Goal: Task Accomplishment & Management: Use online tool/utility

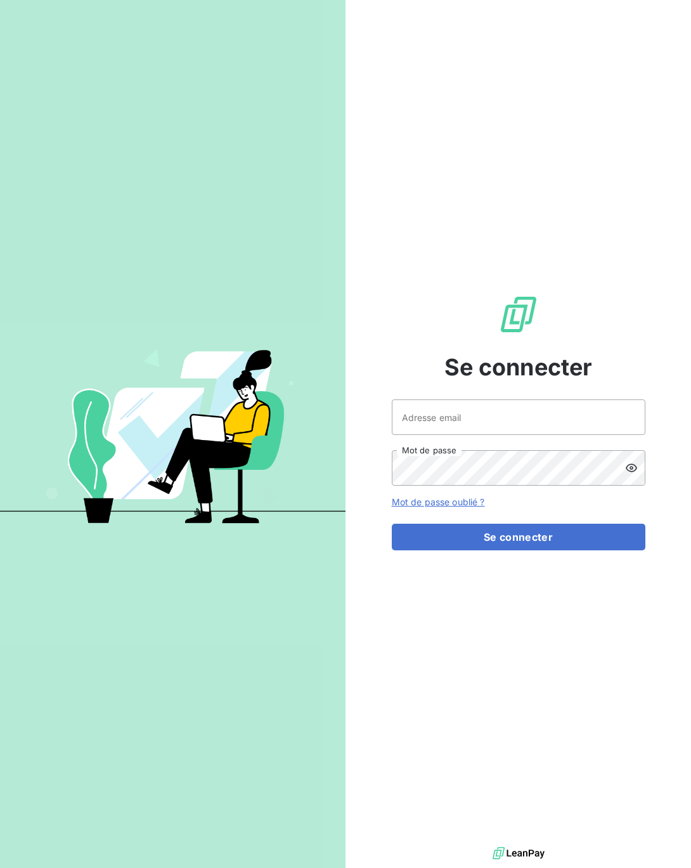
click at [0, 867] on div at bounding box center [0, 868] width 0 height 0
type input "[EMAIL_ADDRESS][DOMAIN_NAME]"
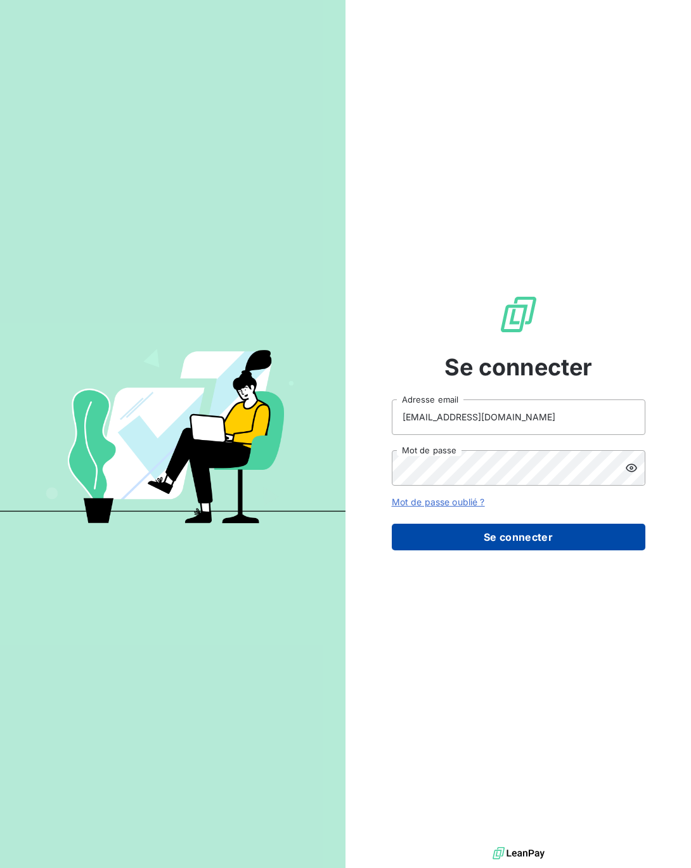
click at [496, 527] on button "Se connecter" at bounding box center [519, 537] width 254 height 27
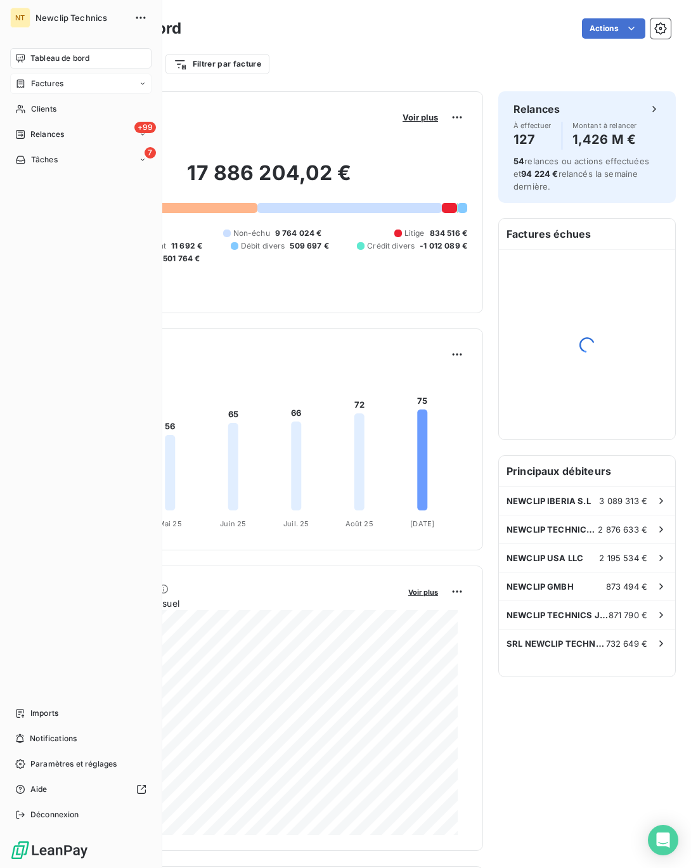
click at [35, 82] on span "Factures" at bounding box center [47, 83] width 32 height 11
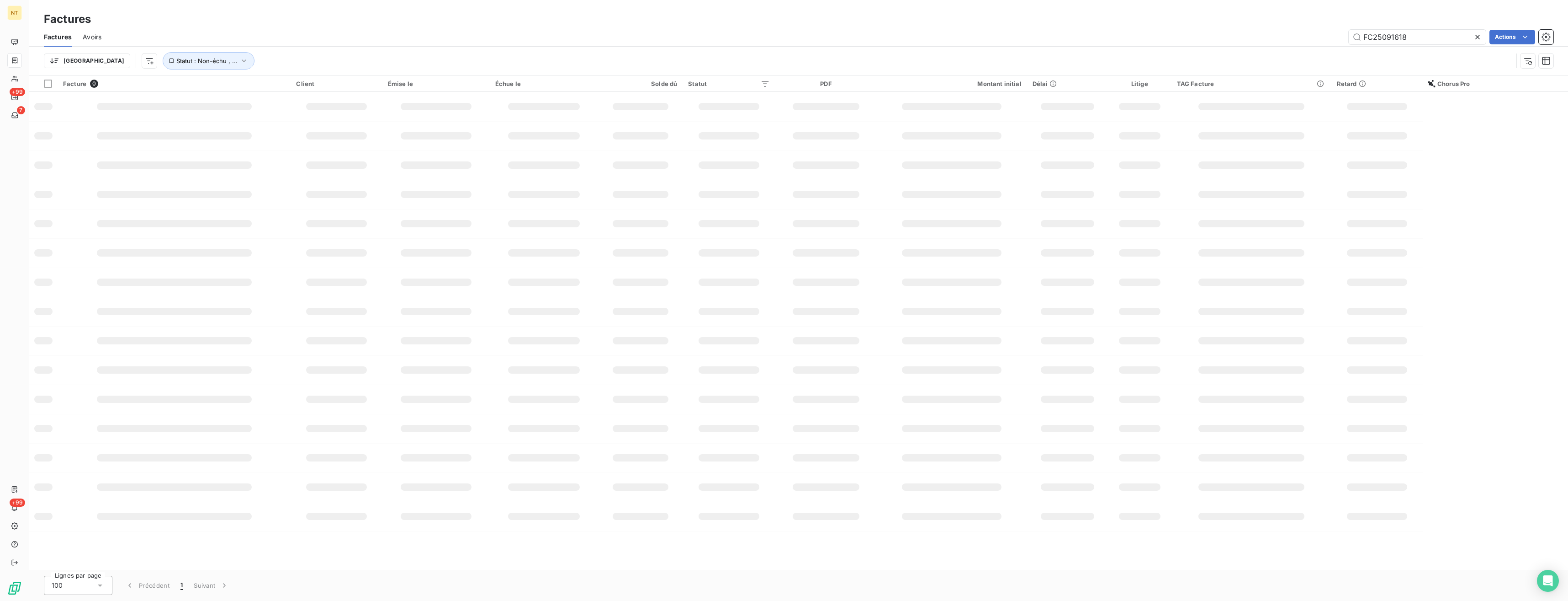
drag, startPoint x: 1427, startPoint y: 40, endPoint x: 1300, endPoint y: 44, distance: 127.1
click at [497, 44] on div "Factures Avoirs FC25091618 Actions" at bounding box center [799, 37] width 1539 height 19
type input "FC25091891"
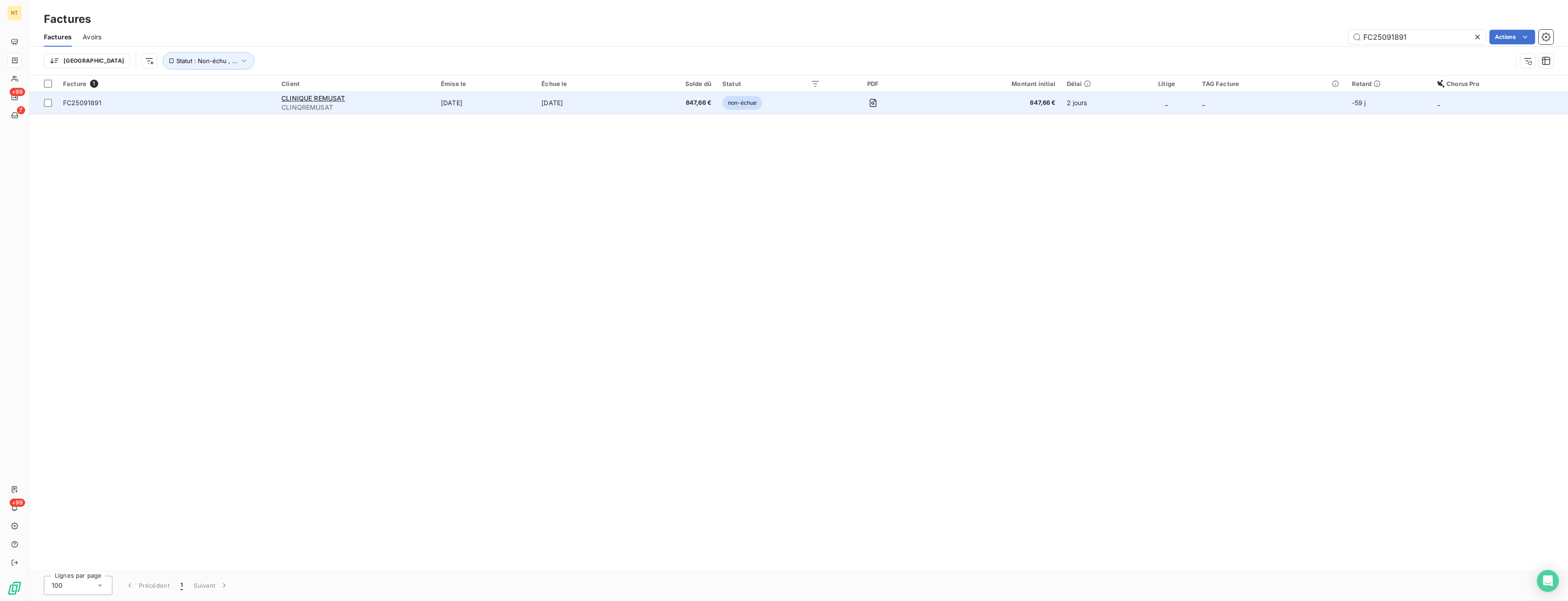
click at [83, 105] on span "FC25091891" at bounding box center [82, 102] width 39 height 8
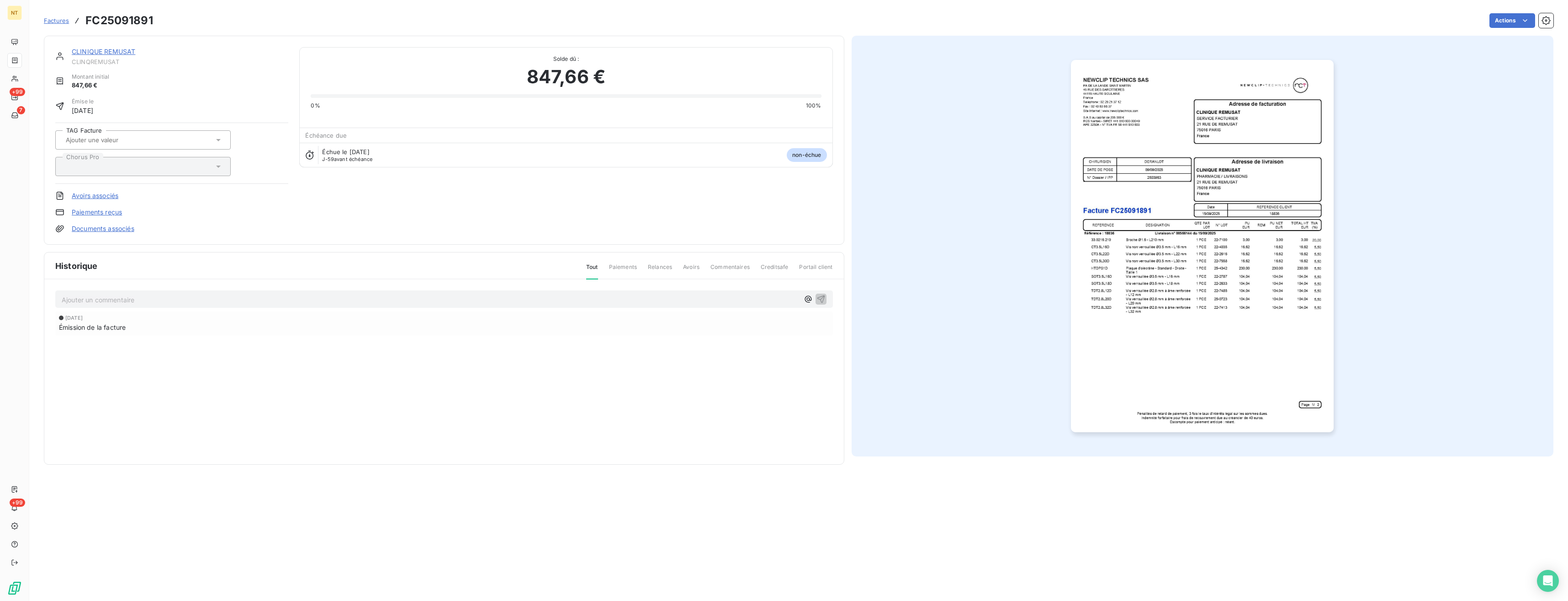
click at [216, 300] on p "Ajouter un commentaire ﻿" at bounding box center [430, 300] width 738 height 12
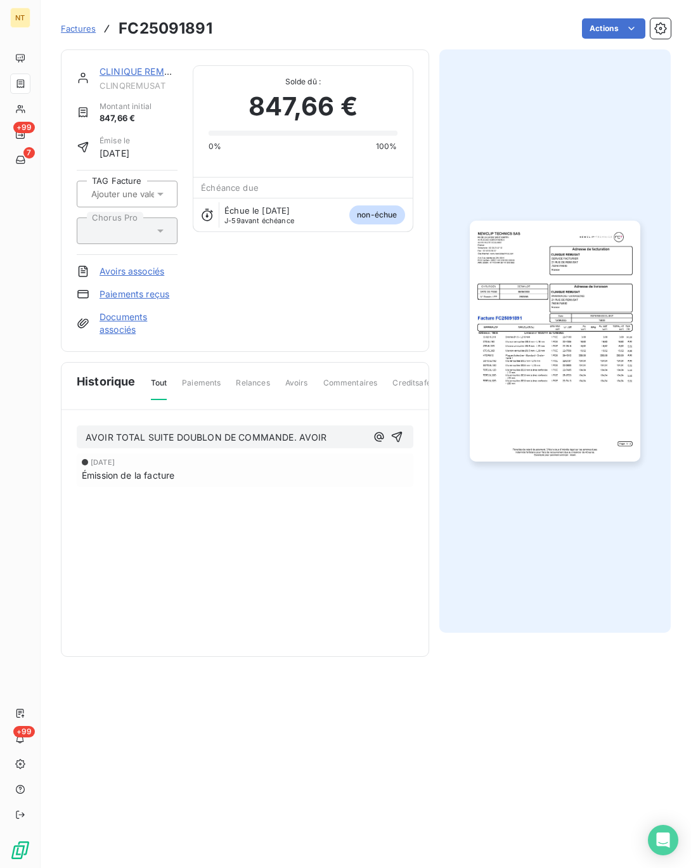
click at [332, 436] on p "AVOIR TOTAL SUITE DOUBLON DE COMMANDE. AVOIR" at bounding box center [226, 437] width 281 height 15
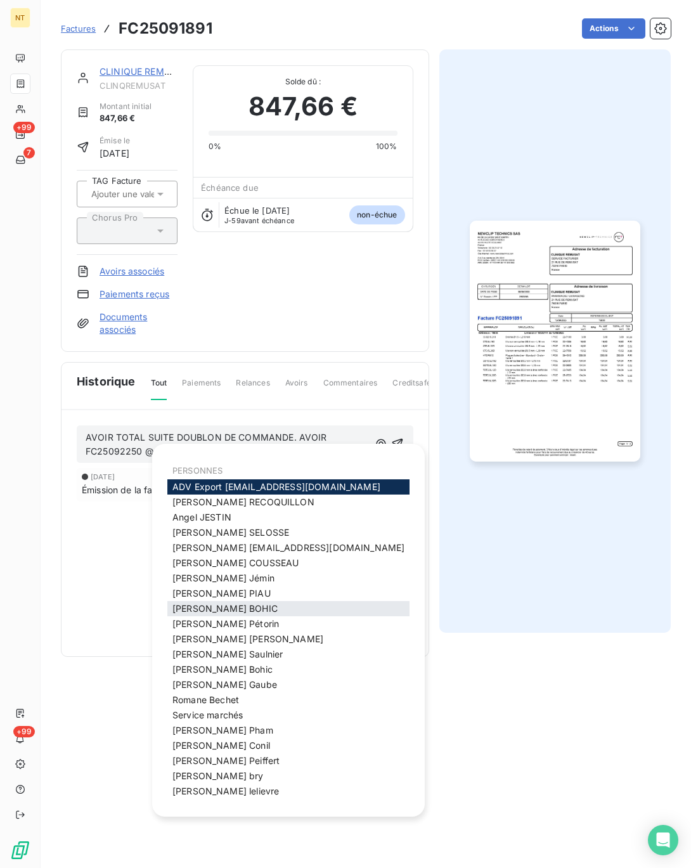
click at [212, 612] on span "[PERSON_NAME]" at bounding box center [224, 608] width 105 height 11
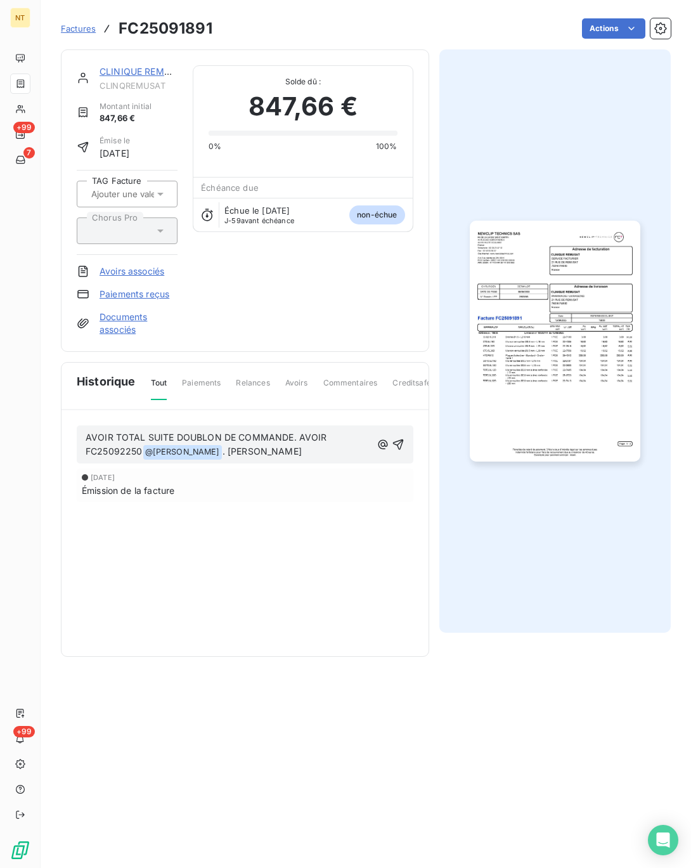
click at [398, 447] on icon "button" at bounding box center [398, 444] width 13 height 13
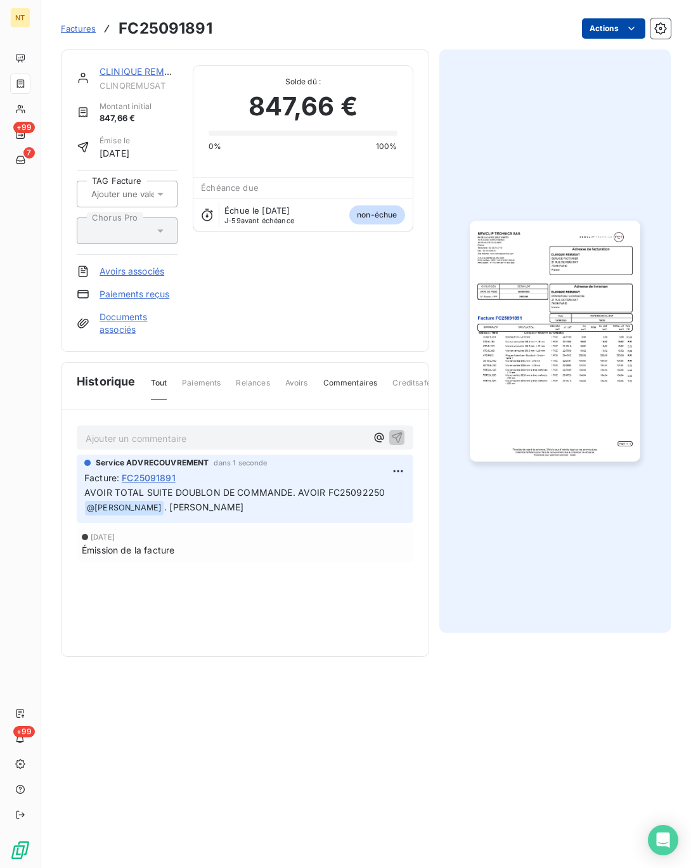
click at [606, 30] on html "NT +99 7 +99 Factures FC25091891 Actions CLINIQUE REMUSAT CLINQREMUSAT Montant …" at bounding box center [345, 434] width 691 height 868
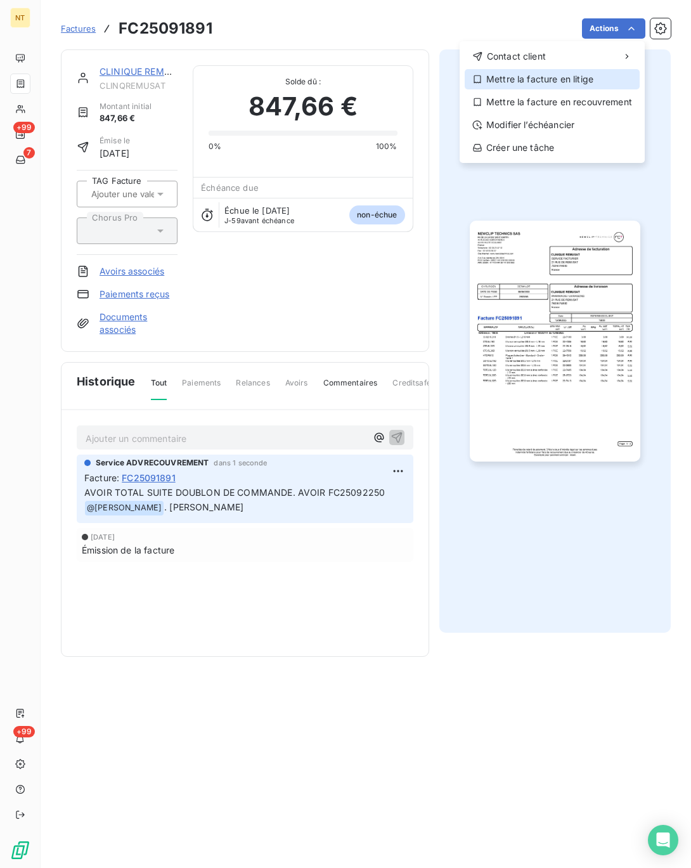
click at [541, 80] on div "Mettre la facture en litige" at bounding box center [552, 79] width 175 height 20
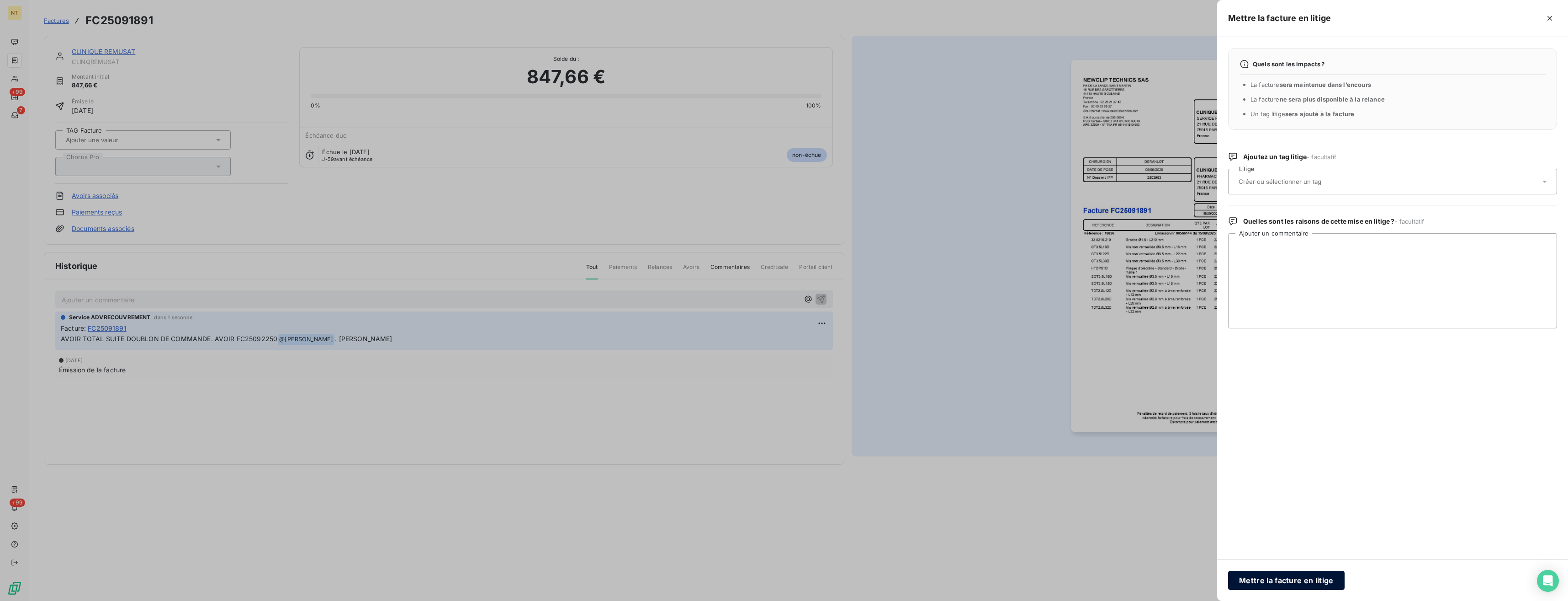
click at [497, 578] on button "Mettre la facture en litige" at bounding box center [1287, 580] width 117 height 19
